Goal: Information Seeking & Learning: Learn about a topic

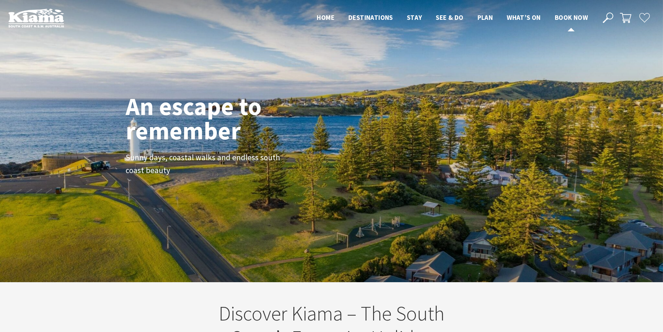
click at [578, 17] on span "Book now" at bounding box center [571, 17] width 33 height 8
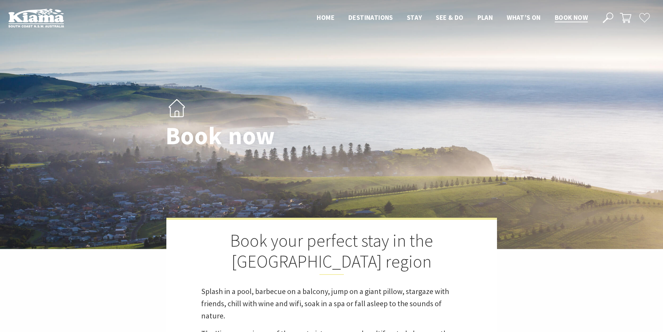
select select "3"
select select "2"
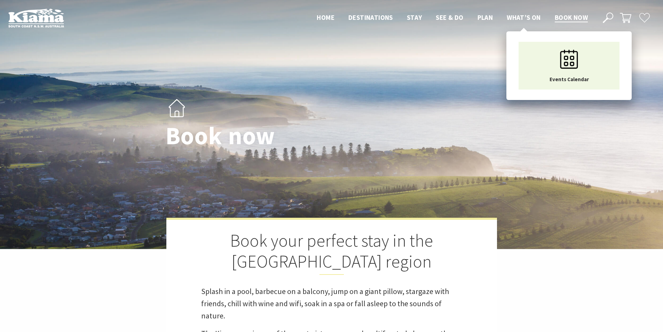
click at [522, 18] on span "What’s On" at bounding box center [524, 17] width 34 height 8
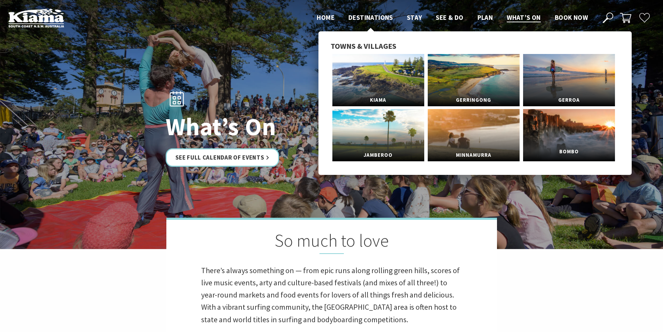
click at [558, 138] on link "Bombo" at bounding box center [569, 135] width 92 height 52
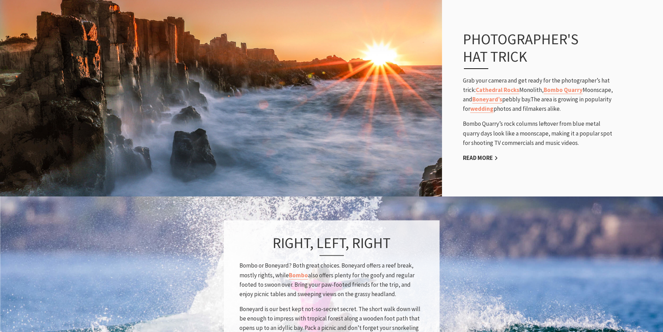
scroll to position [3, 3]
click at [486, 158] on link "Read More" at bounding box center [480, 158] width 35 height 8
click at [490, 158] on link "Read More" at bounding box center [480, 158] width 35 height 8
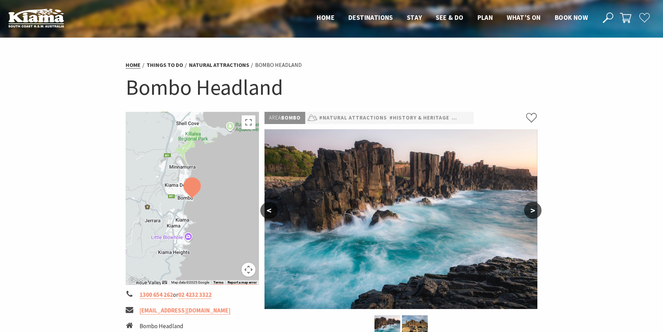
click at [134, 65] on link "Home" at bounding box center [133, 64] width 15 height 7
